Goal: Task Accomplishment & Management: Use online tool/utility

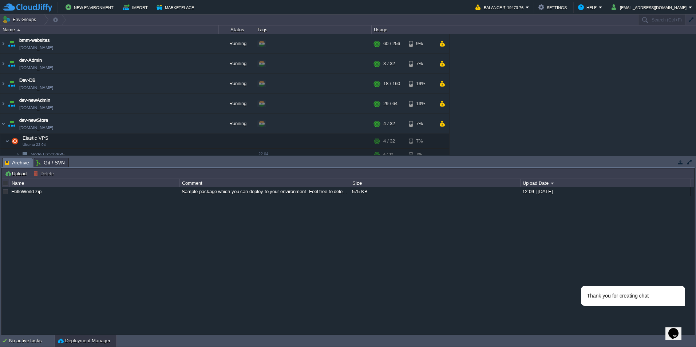
scroll to position [73, 0]
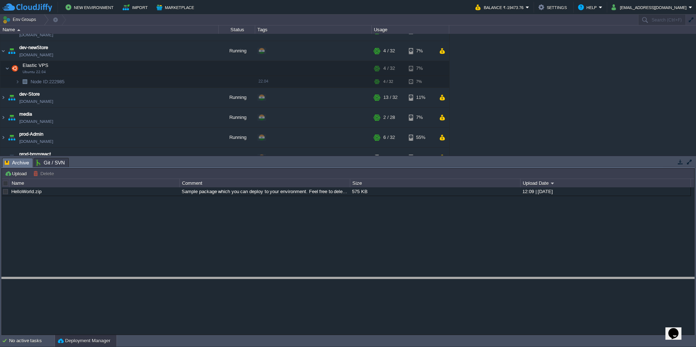
drag, startPoint x: 201, startPoint y: 164, endPoint x: 197, endPoint y: 283, distance: 119.5
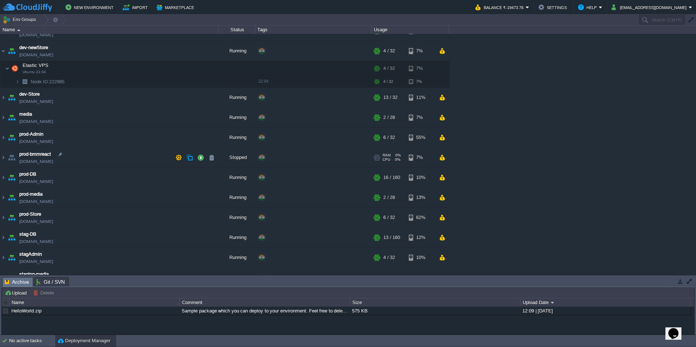
scroll to position [0, 0]
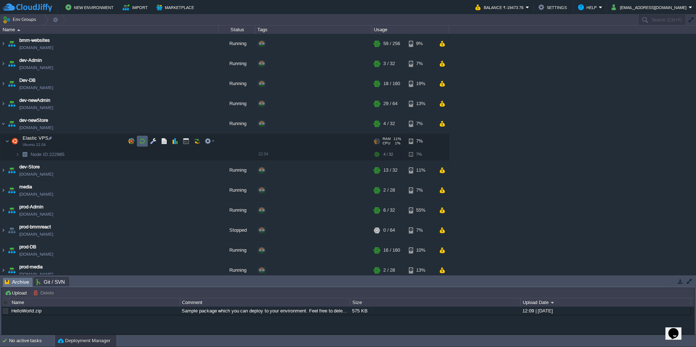
click at [145, 137] on td at bounding box center [142, 141] width 11 height 11
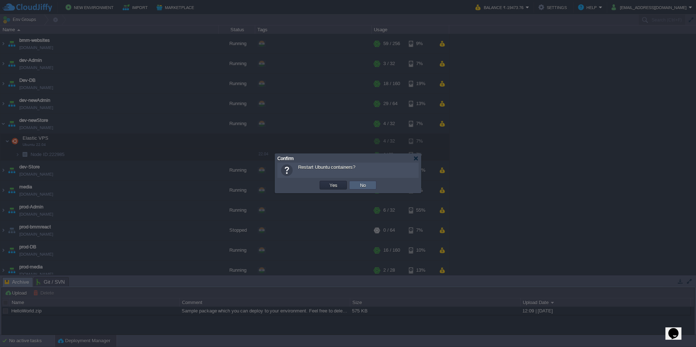
click at [374, 187] on td "No" at bounding box center [362, 185] width 27 height 9
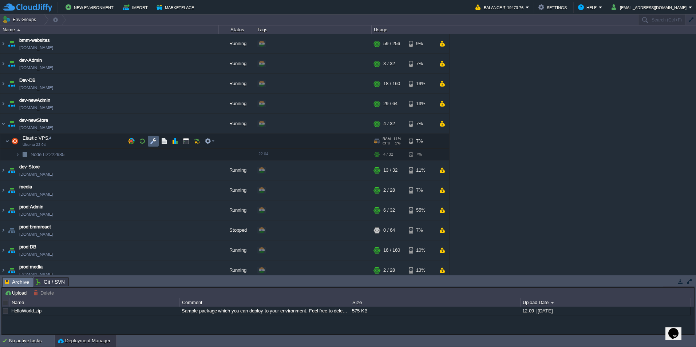
click at [158, 139] on td at bounding box center [153, 141] width 11 height 11
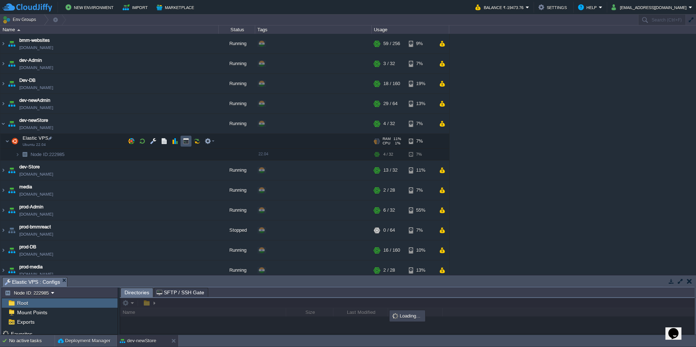
click at [185, 142] on button "button" at bounding box center [186, 141] width 7 height 7
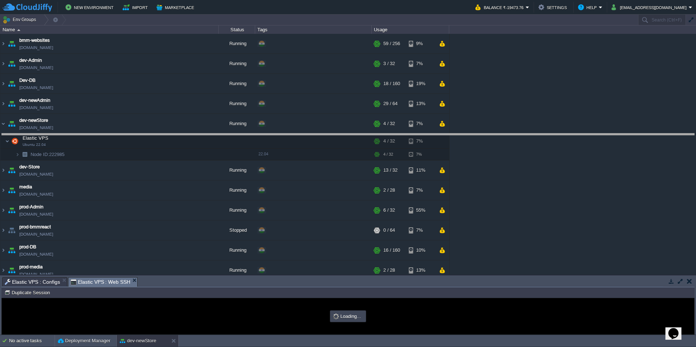
drag, startPoint x: 172, startPoint y: 288, endPoint x: 237, endPoint y: 144, distance: 157.7
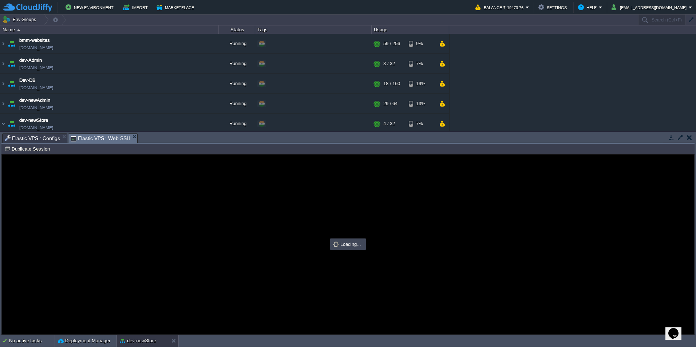
type input "#000000"
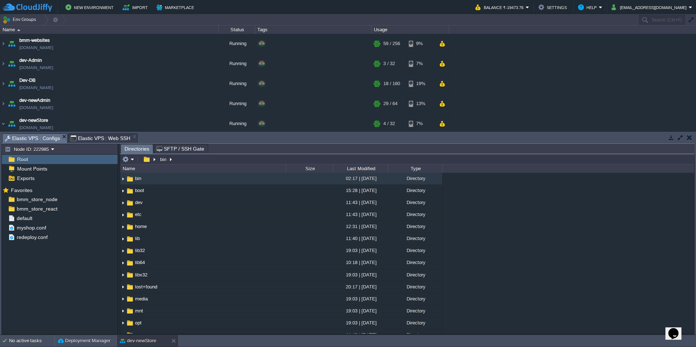
click at [36, 138] on span "Elastic VPS : Configs" at bounding box center [32, 138] width 55 height 9
click at [110, 197] on button "button" at bounding box center [107, 199] width 7 height 7
click at [118, 210] on span "Copy Path" at bounding box center [126, 209] width 22 height 5
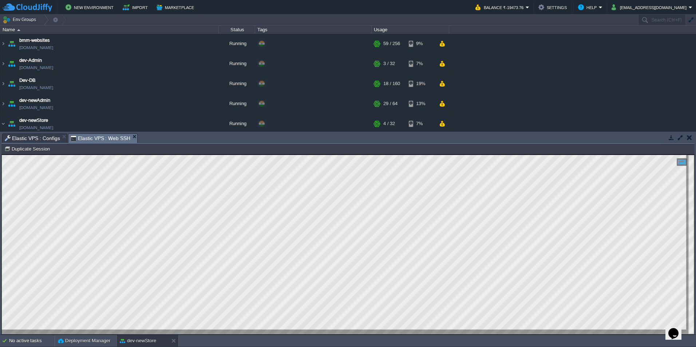
click at [95, 138] on span "Elastic VPS : Web SSH" at bounding box center [101, 138] width 60 height 9
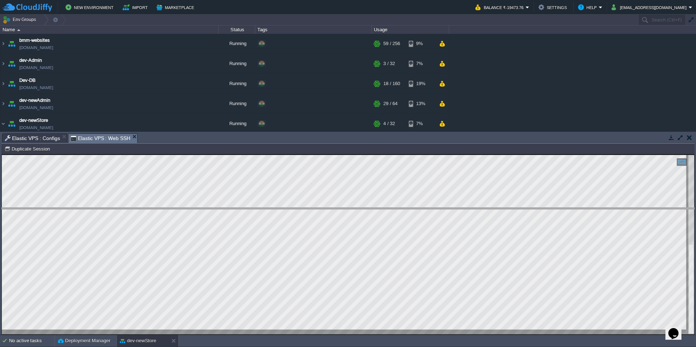
drag, startPoint x: 174, startPoint y: 141, endPoint x: 152, endPoint y: 211, distance: 73.7
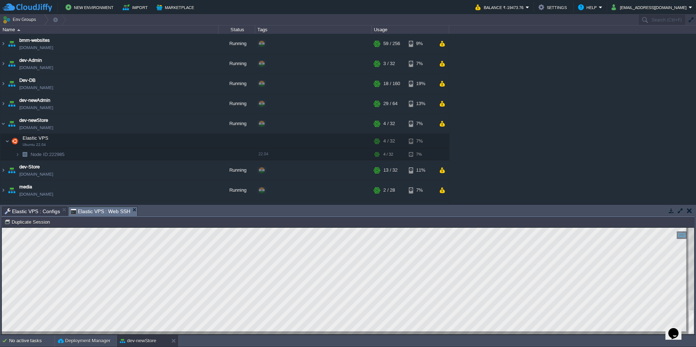
click at [47, 209] on span "Elastic VPS : Configs" at bounding box center [32, 211] width 55 height 9
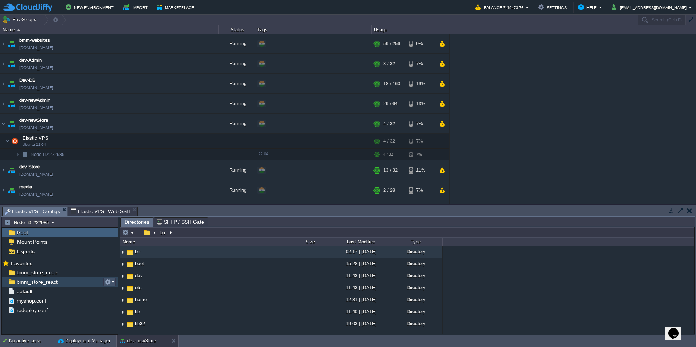
click at [108, 280] on button "button" at bounding box center [107, 282] width 7 height 7
click at [117, 290] on span "Copy Path" at bounding box center [126, 291] width 22 height 5
type textarea "/var/www/html/bmm/react/_work/bmm_store_react/bmm_store_react"
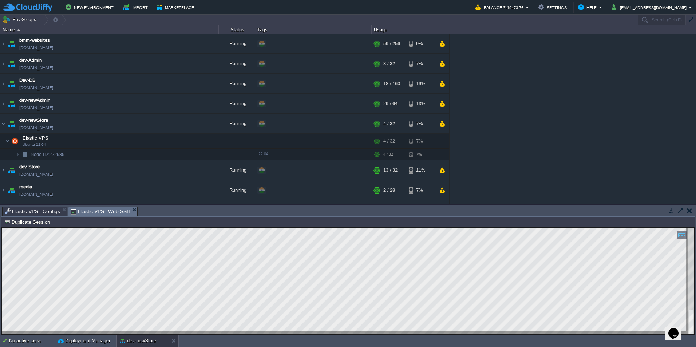
click at [101, 212] on span "Elastic VPS : Web SSH" at bounding box center [101, 211] width 60 height 9
click at [281, 332] on div at bounding box center [348, 281] width 692 height 107
click at [5, 83] on img at bounding box center [3, 84] width 6 height 20
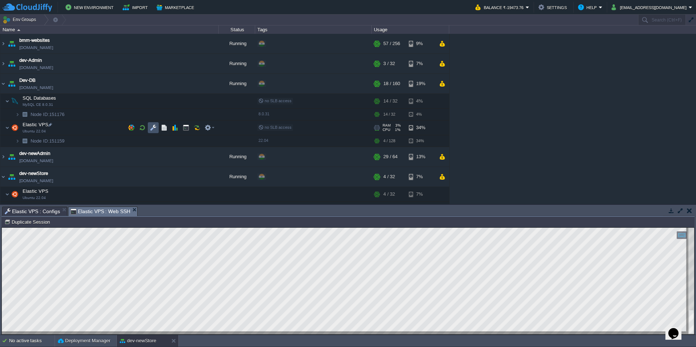
click at [153, 130] on button "button" at bounding box center [153, 127] width 7 height 7
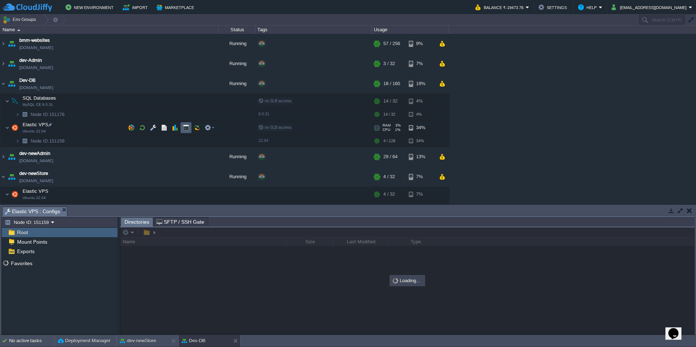
click at [182, 129] on td at bounding box center [186, 127] width 11 height 11
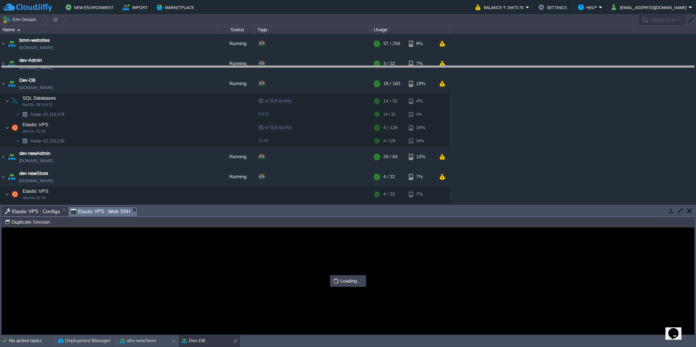
drag, startPoint x: 176, startPoint y: 210, endPoint x: 197, endPoint y: 64, distance: 147.4
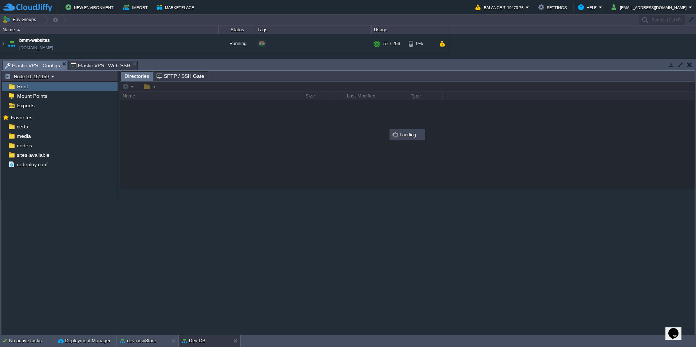
click at [43, 65] on span "Elastic VPS : Configs" at bounding box center [32, 65] width 55 height 9
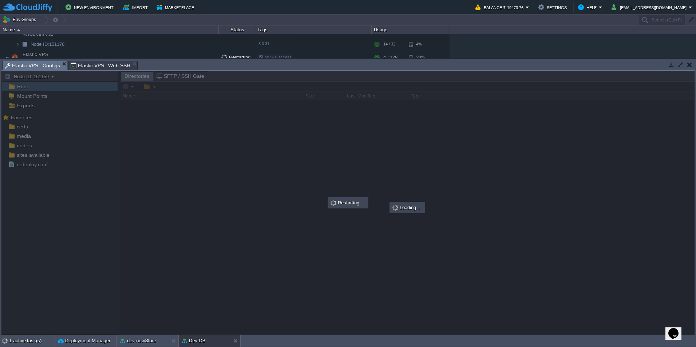
scroll to position [62, 0]
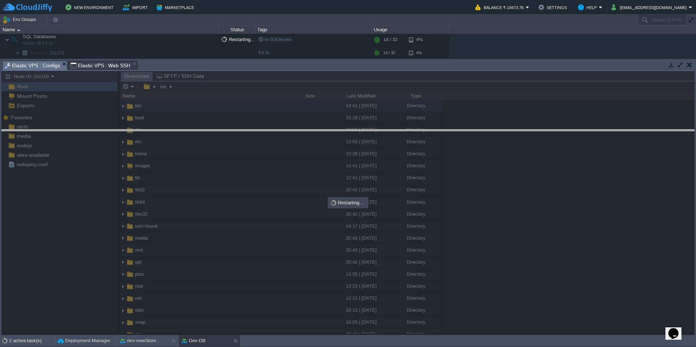
drag, startPoint x: 177, startPoint y: 70, endPoint x: 177, endPoint y: 138, distance: 68.8
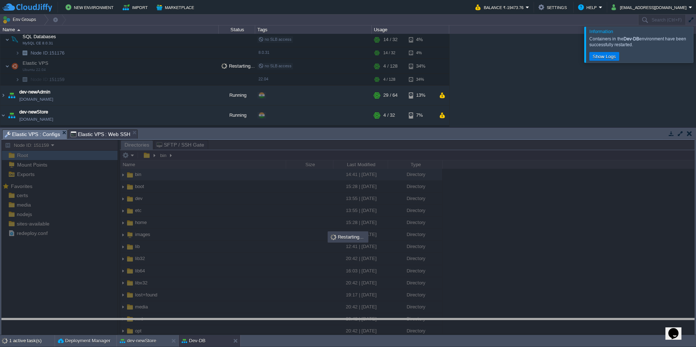
drag, startPoint x: 171, startPoint y: 130, endPoint x: 125, endPoint y: 319, distance: 194.4
click at [125, 319] on body "New Environment Import Marketplace Bonus ₹0.00 Upgrade Account Balance ₹-19473.…" at bounding box center [348, 173] width 696 height 347
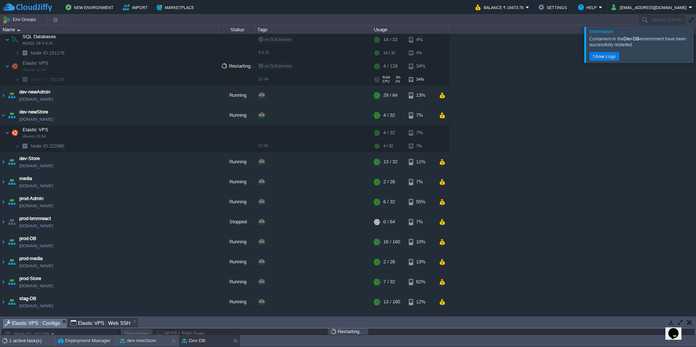
scroll to position [25, 0]
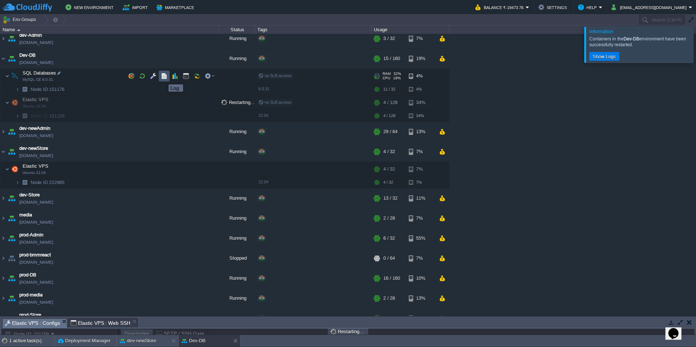
click at [163, 78] on button "button" at bounding box center [164, 76] width 7 height 7
